Goal: Transaction & Acquisition: Purchase product/service

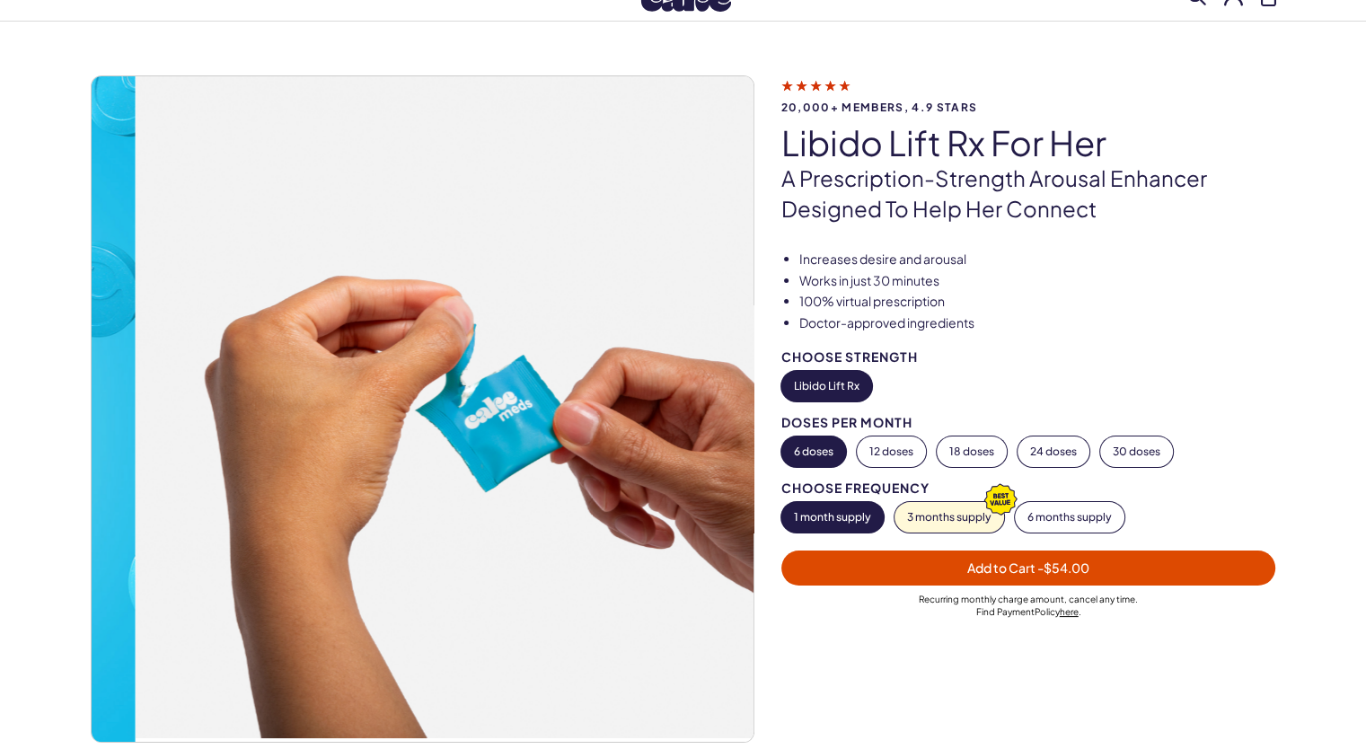
scroll to position [90, 0]
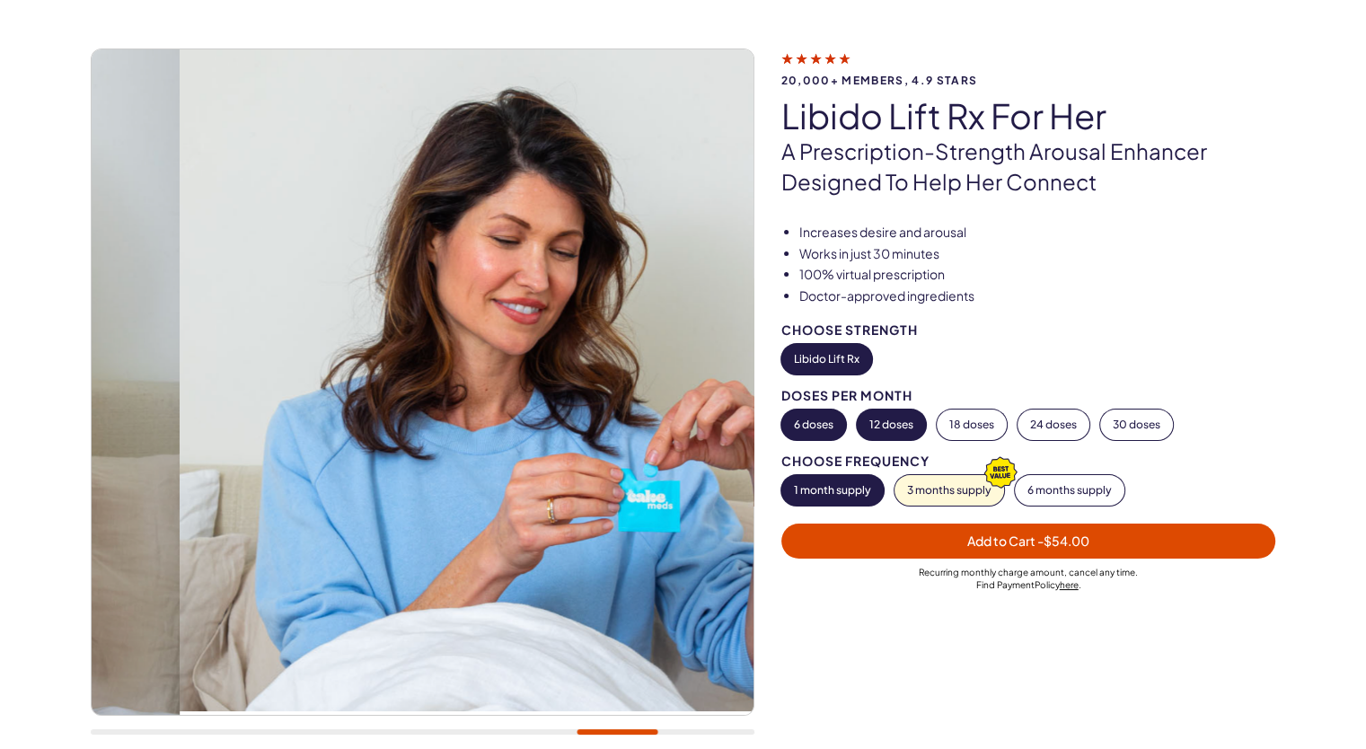
click at [906, 440] on button "12 doses" at bounding box center [891, 425] width 69 height 31
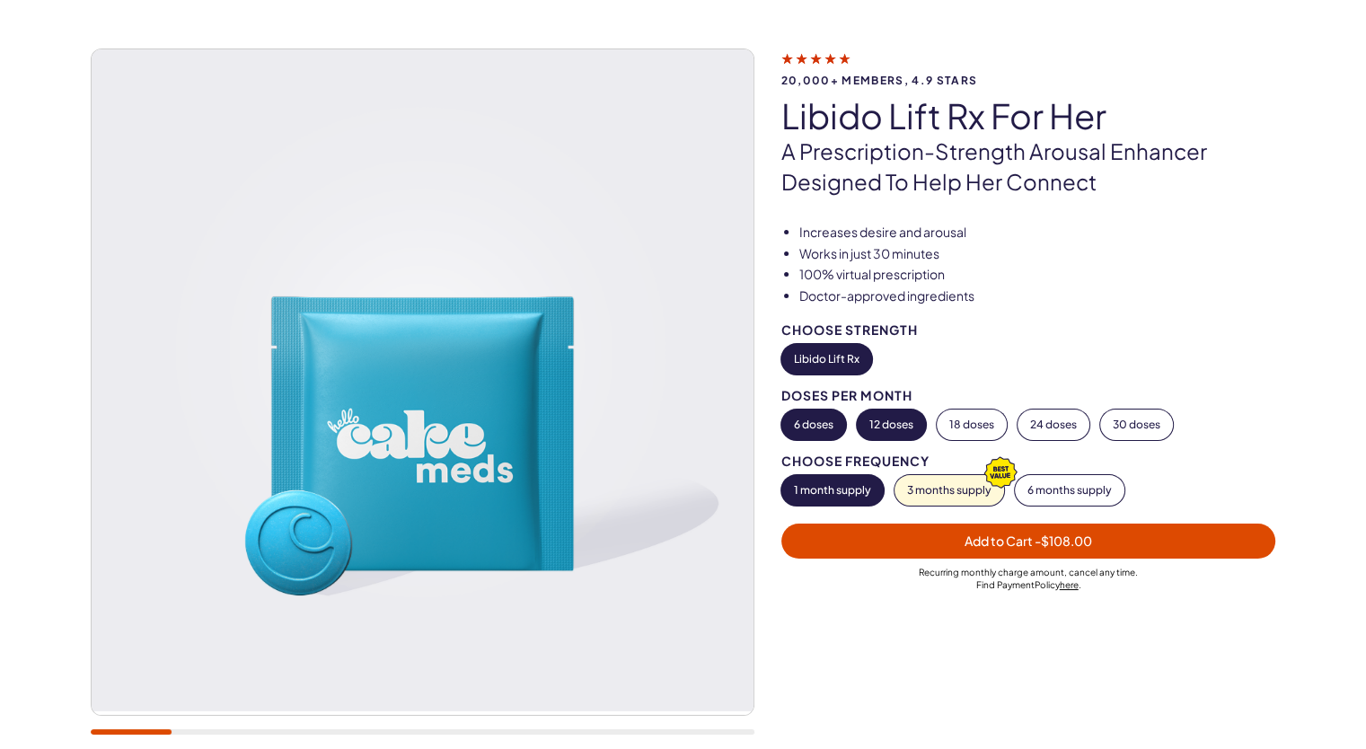
click at [817, 440] on button "6 doses" at bounding box center [814, 425] width 65 height 31
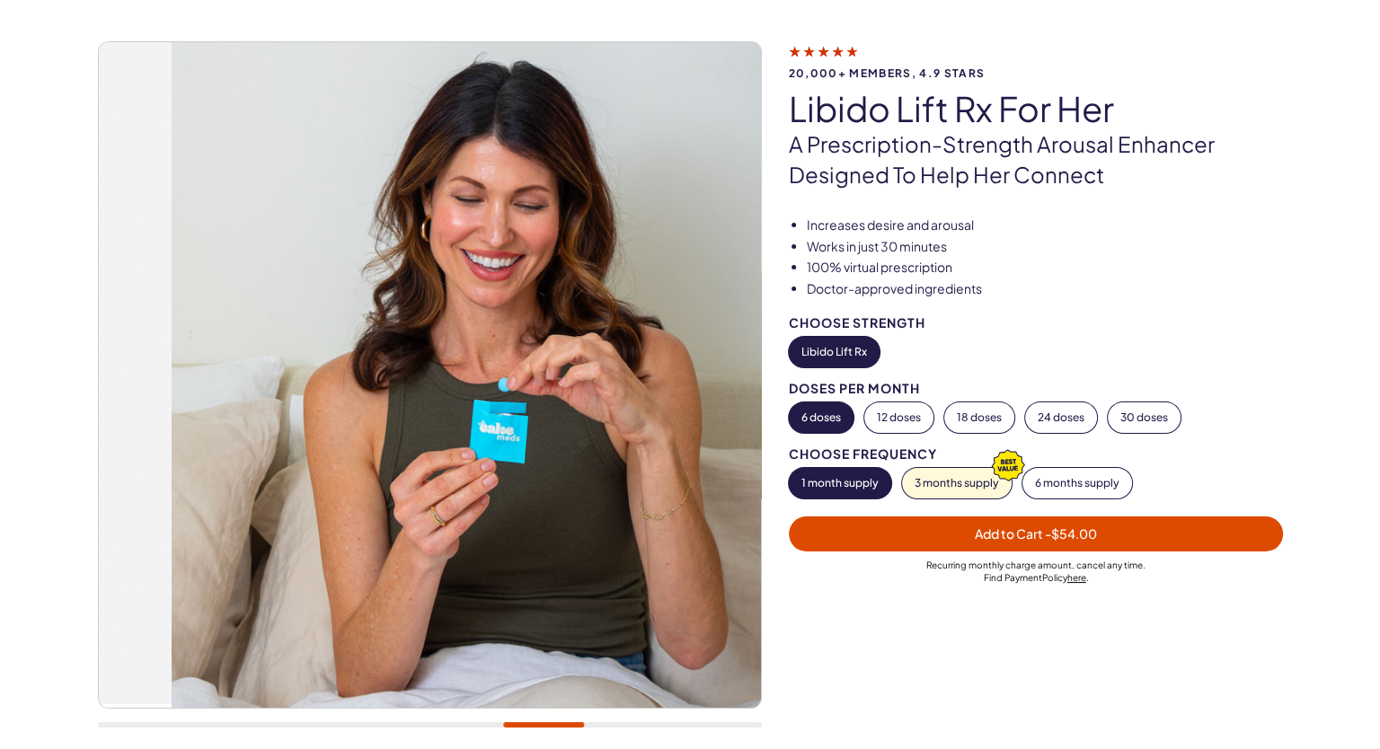
scroll to position [0, 0]
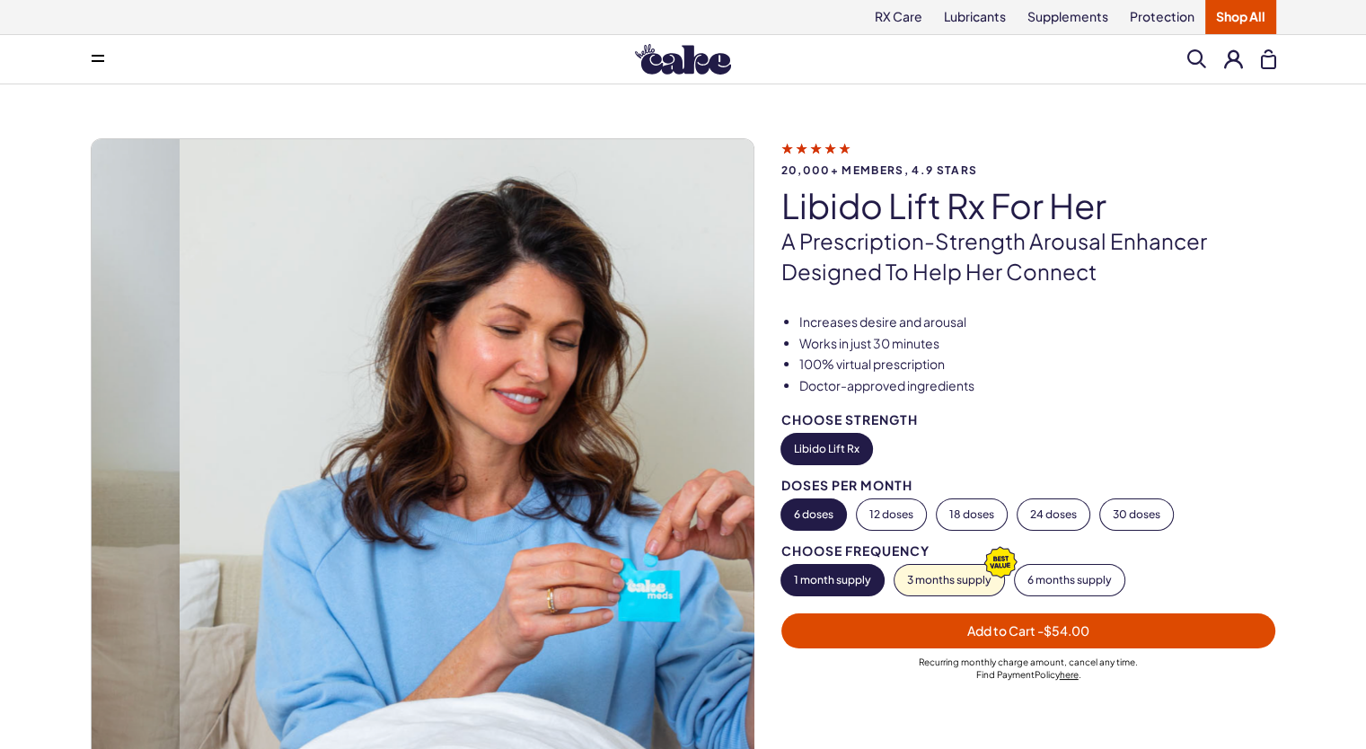
click at [1031, 649] on button "Add to Cart - $54.00" at bounding box center [1029, 631] width 495 height 35
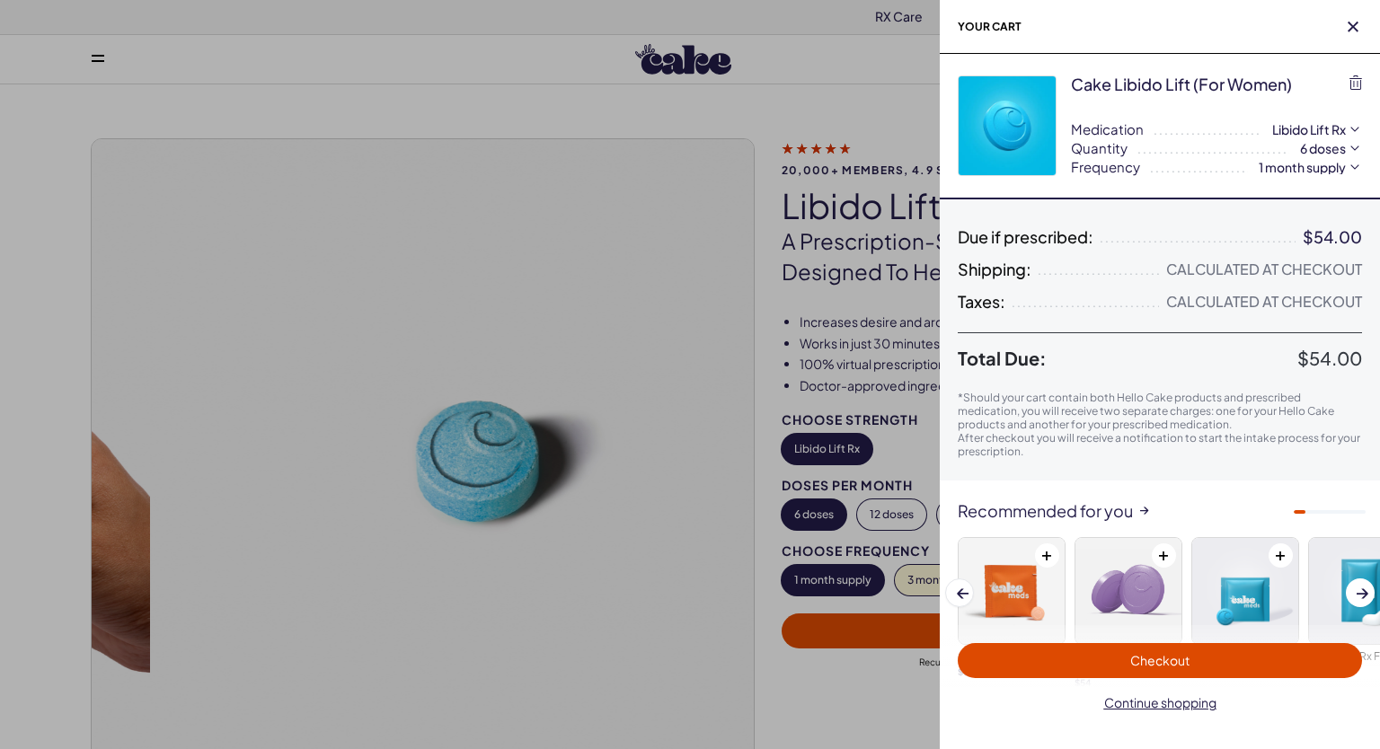
click at [1299, 650] on span "Checkout" at bounding box center [1159, 660] width 383 height 21
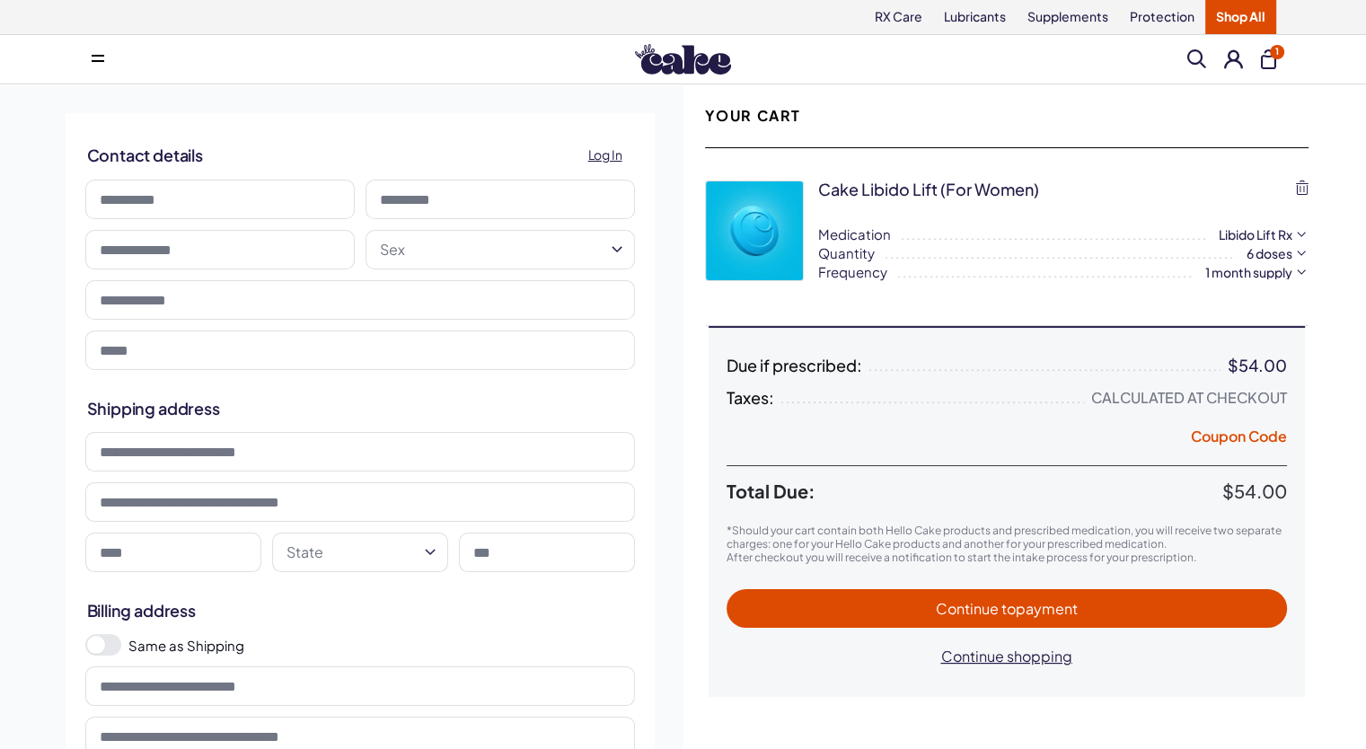
click at [1066, 618] on span "to payment" at bounding box center [1040, 608] width 76 height 19
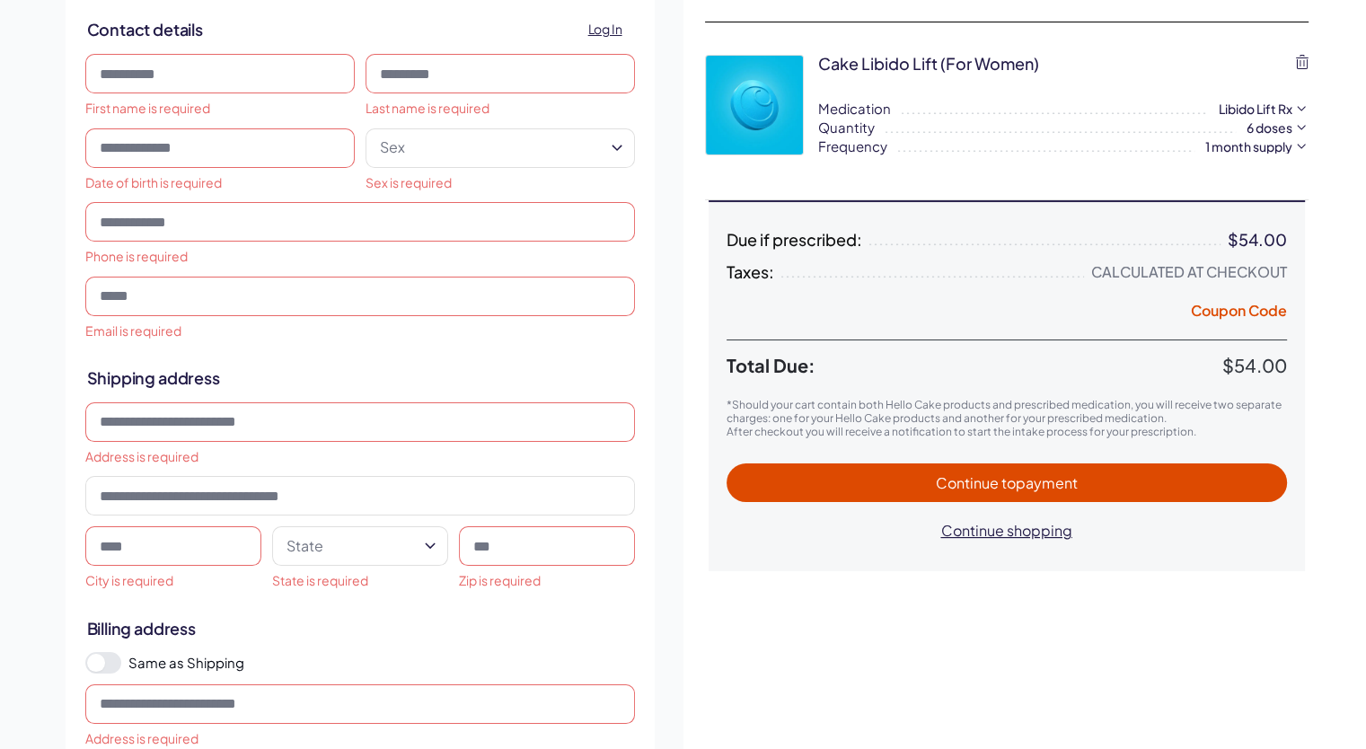
scroll to position [180, 0]
